Goal: Information Seeking & Learning: Check status

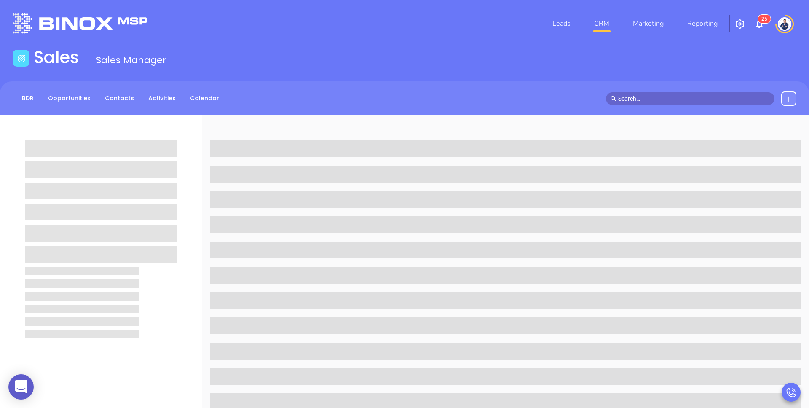
click at [299, 65] on div "Sales Sales Manager" at bounding box center [405, 59] width 794 height 24
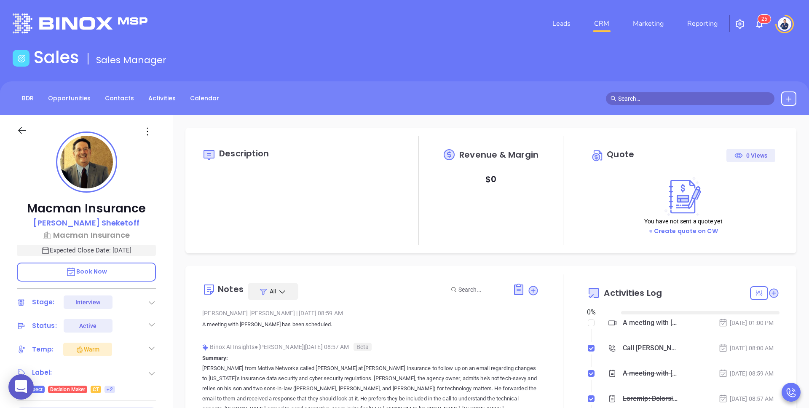
type input "[DATE]"
type input "[PERSON_NAME]"
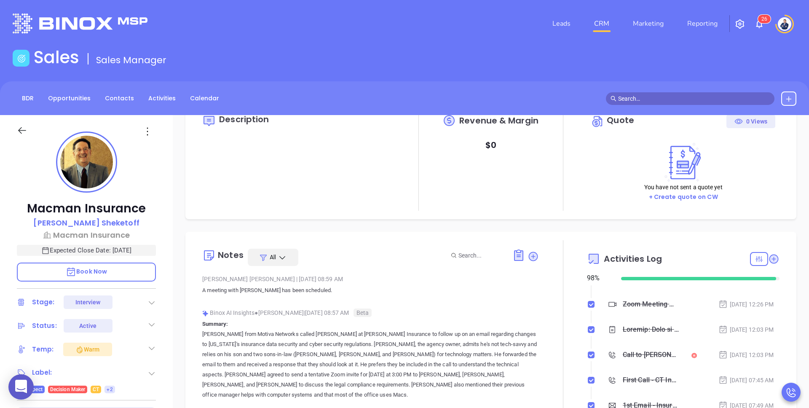
scroll to position [0, 0]
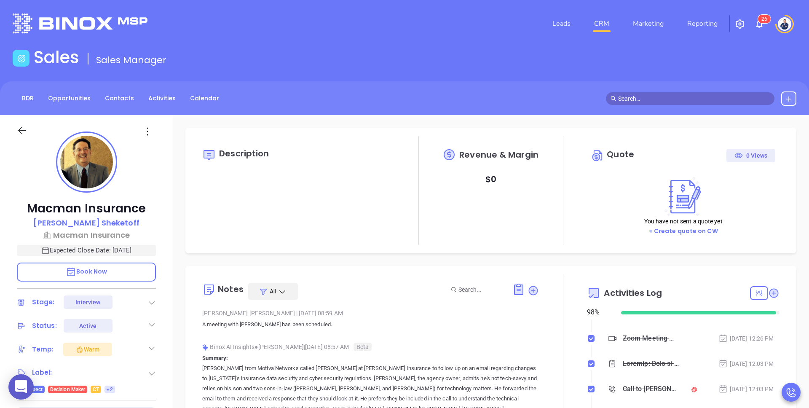
click at [357, 21] on div "Leads CRM Marketing Reporting 2 6" at bounding box center [536, 23] width 529 height 30
click at [324, 64] on div "Sales Sales Manager" at bounding box center [405, 59] width 794 height 24
click at [703, 27] on link "Reporting" at bounding box center [702, 23] width 37 height 17
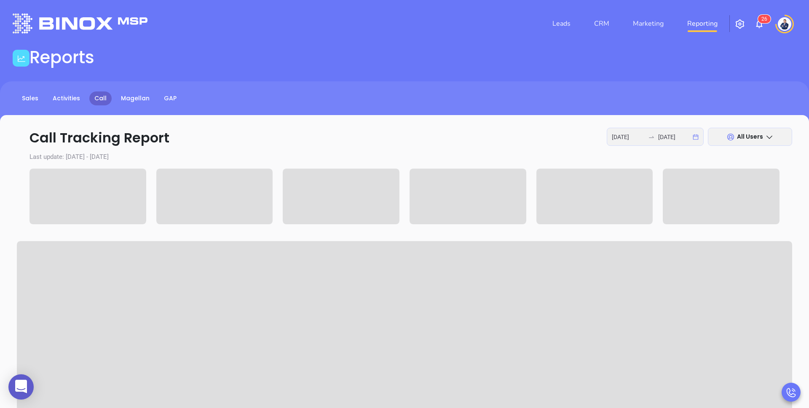
click at [322, 102] on div "Sales Activities Call Magellan GAP" at bounding box center [404, 98] width 809 height 14
click at [166, 99] on link "GAP" at bounding box center [170, 98] width 23 height 14
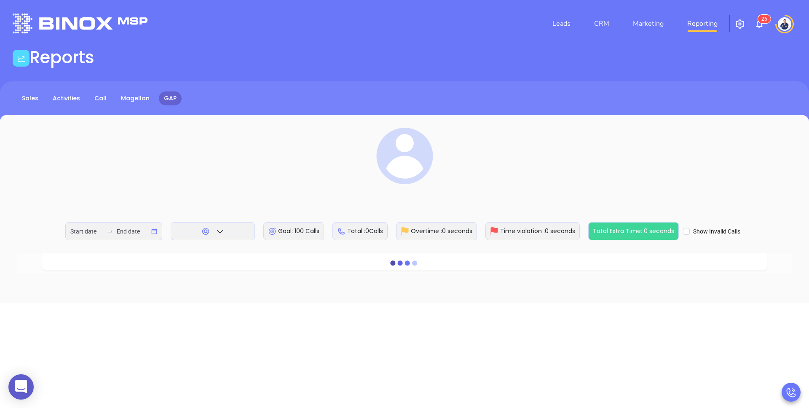
type input "[DATE]"
click at [420, 68] on div "Reports" at bounding box center [405, 59] width 794 height 24
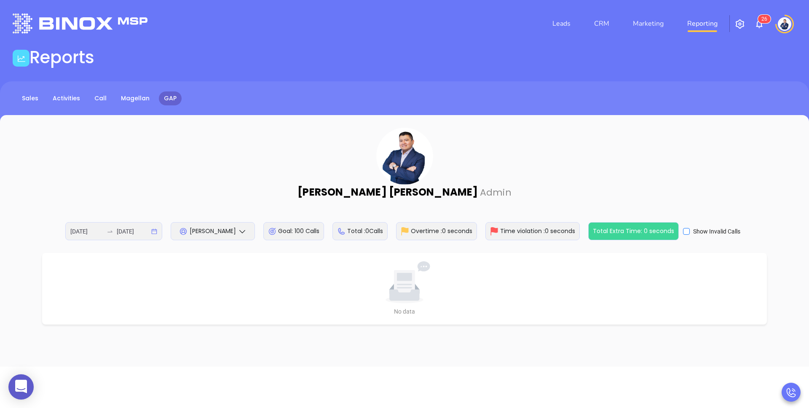
click at [687, 233] on input "Show Invalid Calls" at bounding box center [686, 231] width 7 height 7
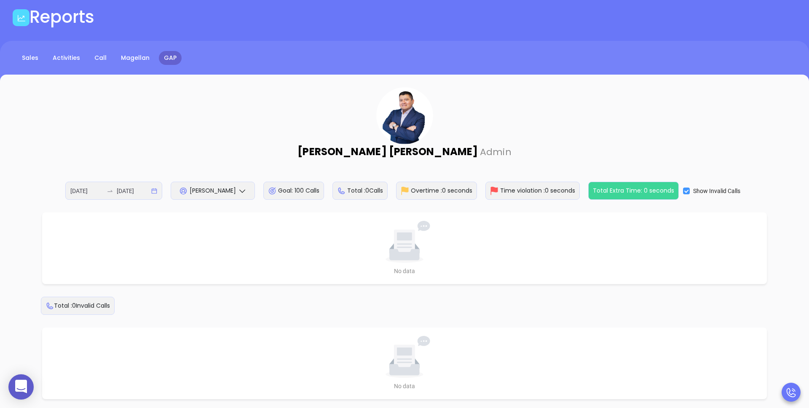
scroll to position [74, 0]
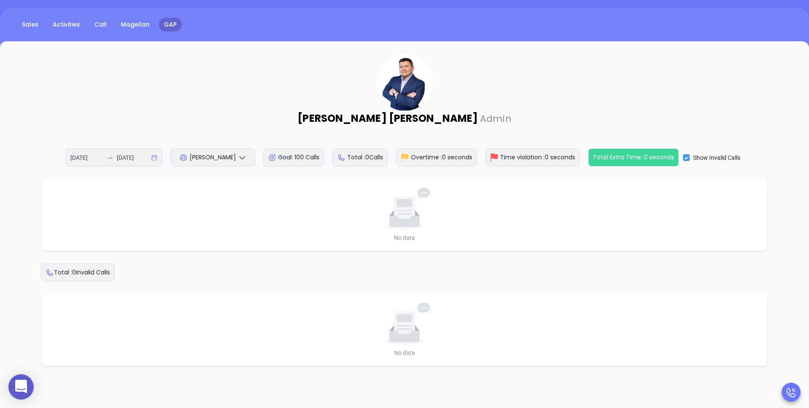
click at [684, 157] on input "Show Invalid Calls" at bounding box center [686, 157] width 7 height 7
checkbox input "false"
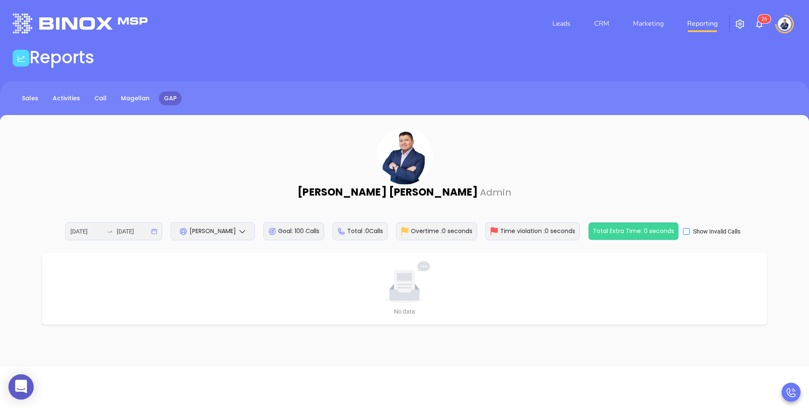
scroll to position [0, 0]
click at [308, 171] on div "[PERSON_NAME] Admin [DATE] [DATE] [PERSON_NAME] Goal: 100 Calls Total : 0 Calls…" at bounding box center [404, 184] width 775 height 112
click at [230, 234] on span "[PERSON_NAME]" at bounding box center [213, 231] width 46 height 8
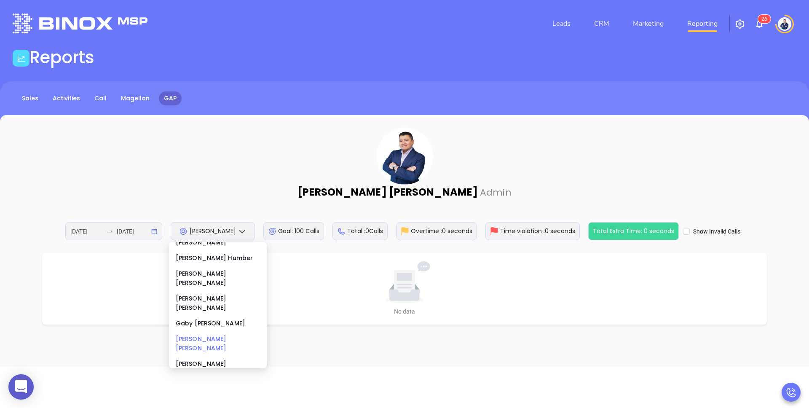
scroll to position [69, 0]
click at [208, 383] on div "[PERSON_NAME]" at bounding box center [218, 387] width 84 height 9
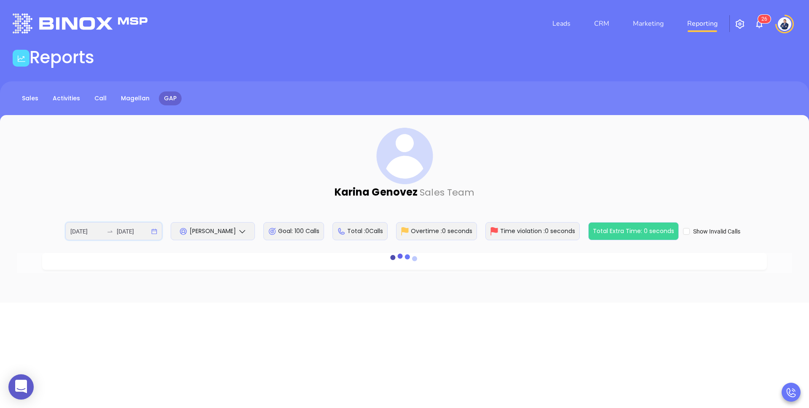
click at [143, 231] on input "[DATE]" at bounding box center [133, 231] width 33 height 9
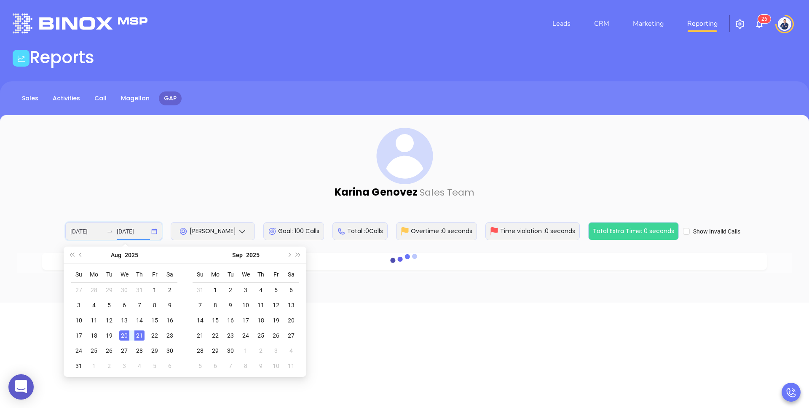
type input "[DATE]"
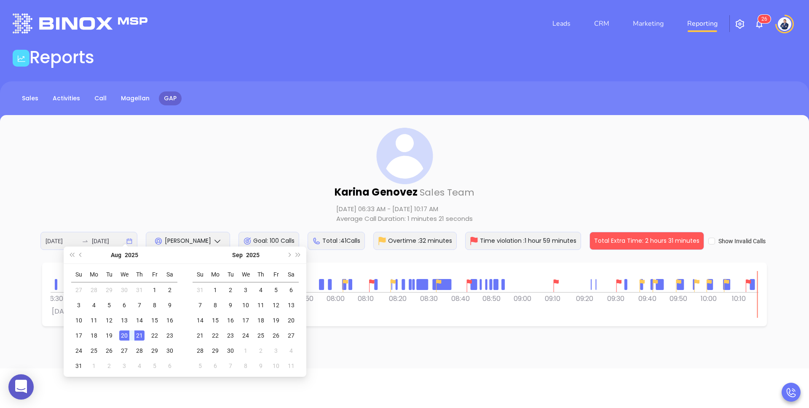
click at [125, 337] on div "20" at bounding box center [124, 335] width 10 height 10
type input "[DATE]"
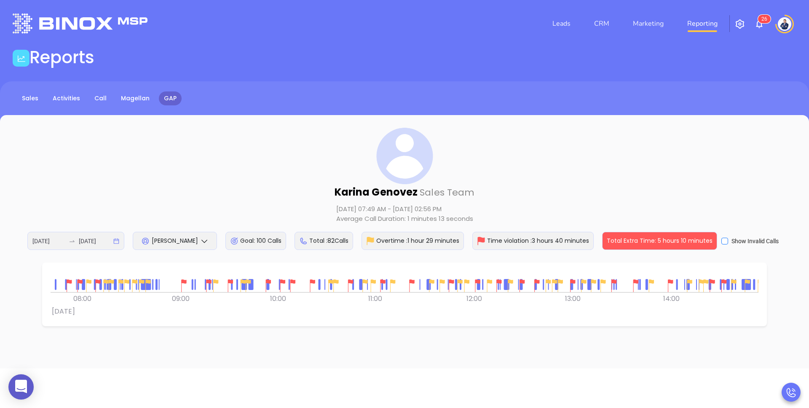
click at [724, 241] on input "Show Invalid Calls" at bounding box center [724, 241] width 7 height 7
checkbox input "true"
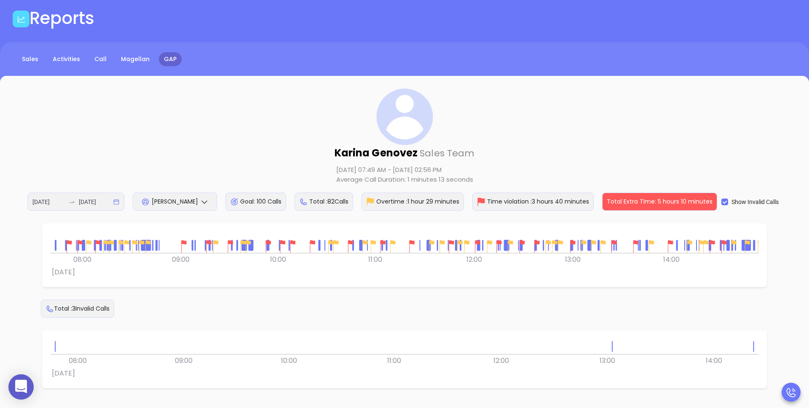
scroll to position [61, 0]
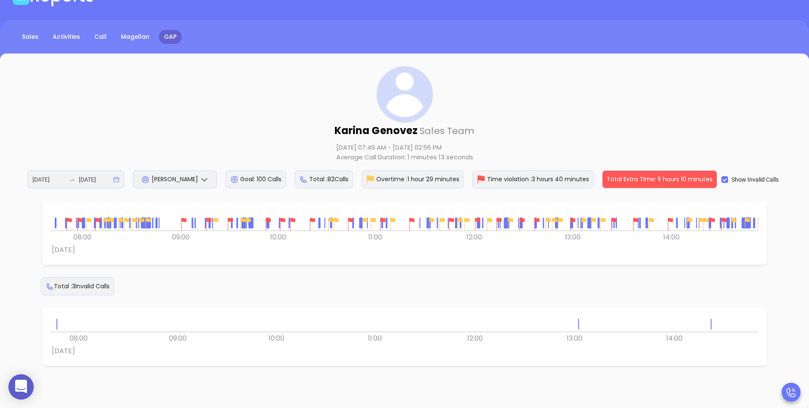
click at [712, 325] on div at bounding box center [405, 323] width 708 height 15
click at [711, 324] on div at bounding box center [711, 323] width 1 height 11
click at [589, 296] on div "Total : 3 Invalid Calls 0 0 07:00 08:00 09:00 10:00 11:00 12:00 13:00 [DATE] 14…" at bounding box center [404, 321] width 775 height 88
click at [182, 220] on img at bounding box center [183, 224] width 13 height 13
click at [268, 220] on img at bounding box center [268, 224] width 13 height 13
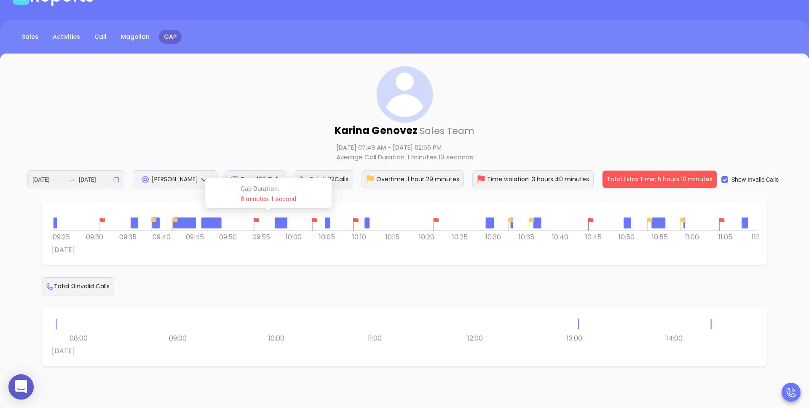
click at [315, 219] on img at bounding box center [314, 224] width 13 height 13
click at [357, 219] on img at bounding box center [355, 224] width 13 height 13
click at [435, 221] on img at bounding box center [436, 224] width 13 height 13
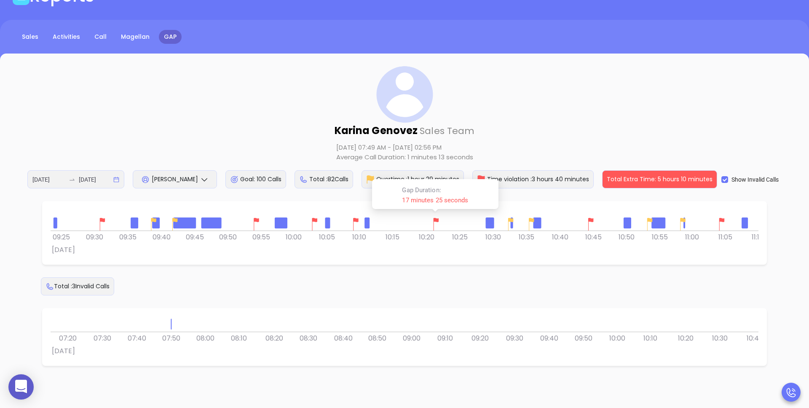
click at [248, 320] on div at bounding box center [405, 323] width 708 height 15
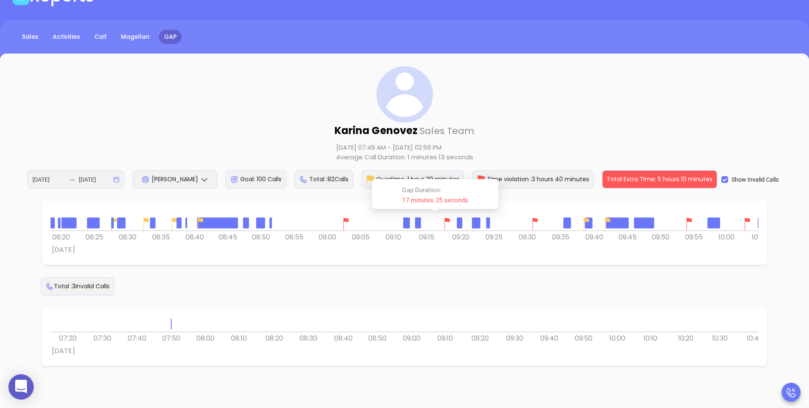
click at [543, 219] on div at bounding box center [535, 224] width 17 height 17
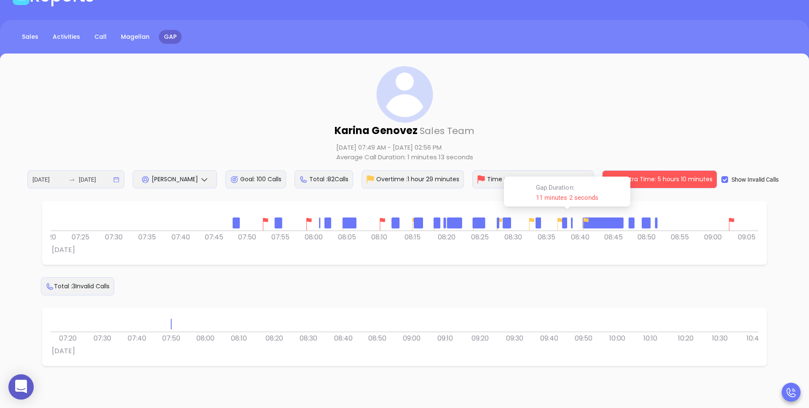
click at [505, 228] on img at bounding box center [499, 224] width 13 height 13
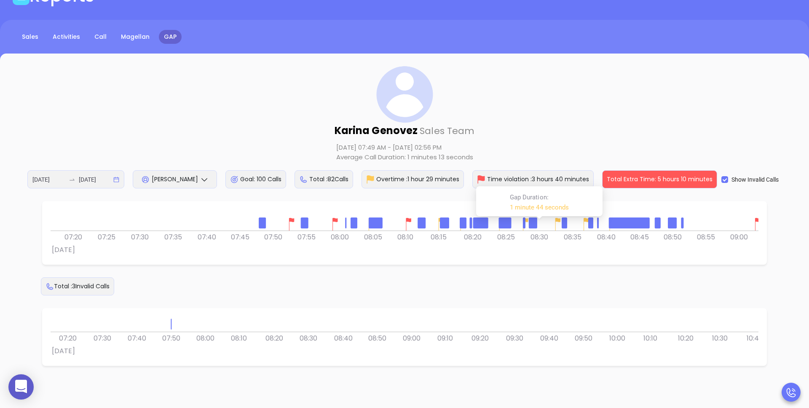
click at [144, 231] on div "0 0 07:15 07:20 07:25 07:30 07:35 07:40 07:45 [DATE] 07:50 07:55 08:00 08:05 08…" at bounding box center [405, 232] width 708 height 47
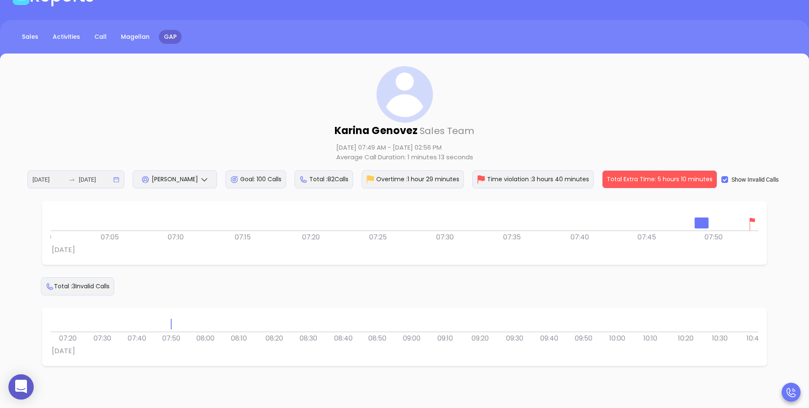
click at [709, 229] on div at bounding box center [405, 219] width 708 height 21
